Goal: Task Accomplishment & Management: Manage account settings

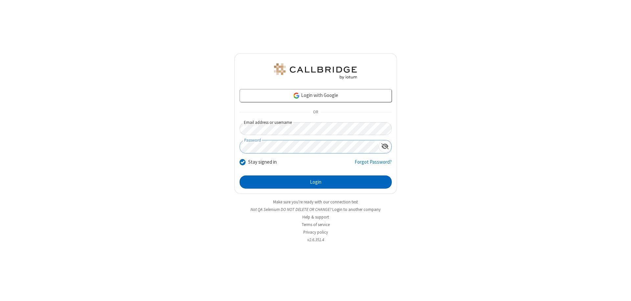
click at [315, 182] on button "Login" at bounding box center [316, 181] width 152 height 13
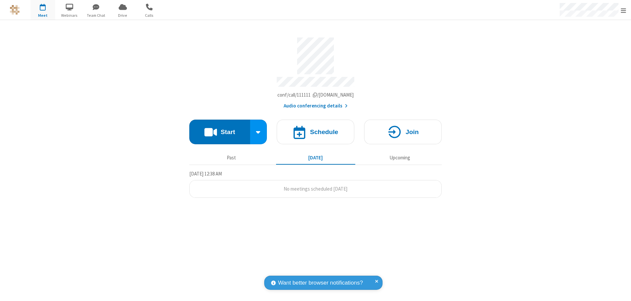
click at [623, 10] on span "Open menu" at bounding box center [623, 10] width 5 height 7
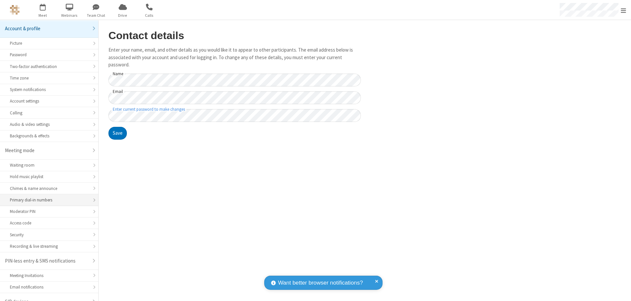
click at [47, 197] on div "Primary dial-in numbers" at bounding box center [49, 200] width 79 height 6
